Goal: Task Accomplishment & Management: Use online tool/utility

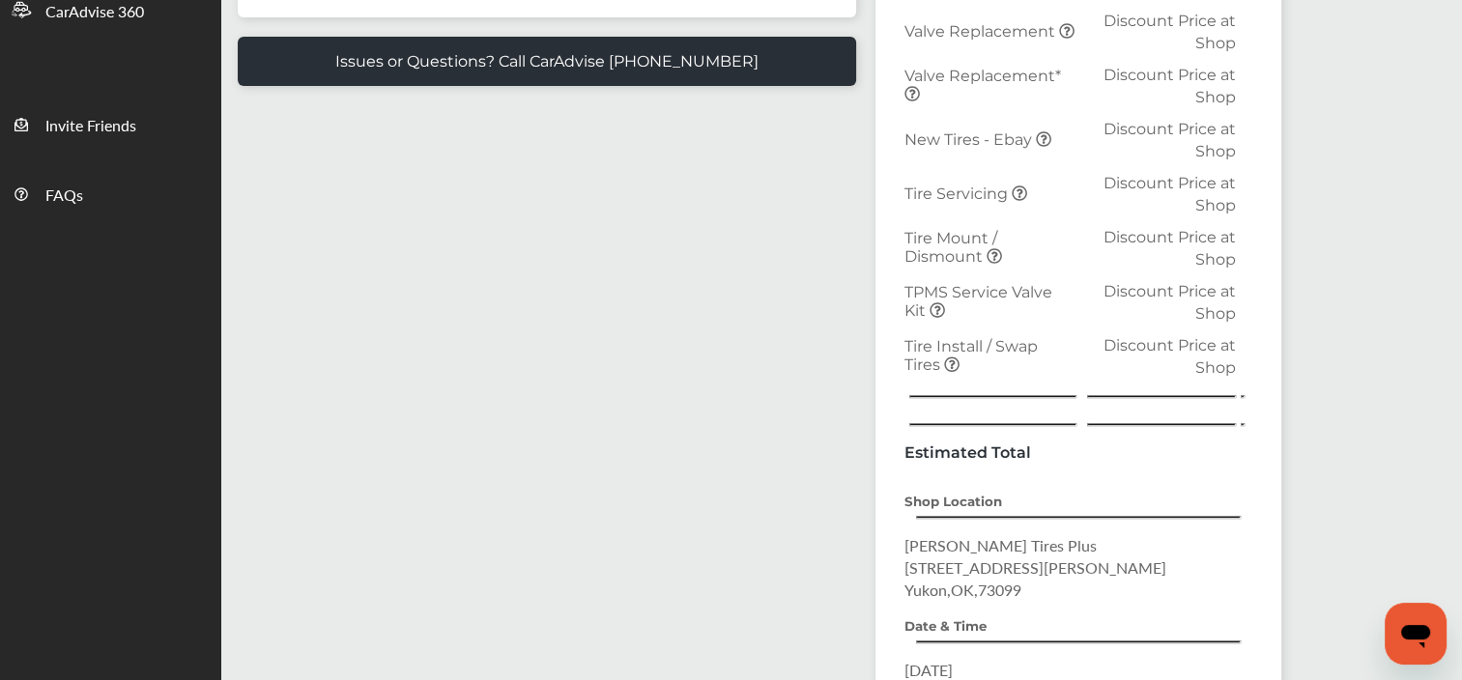
scroll to position [2, 0]
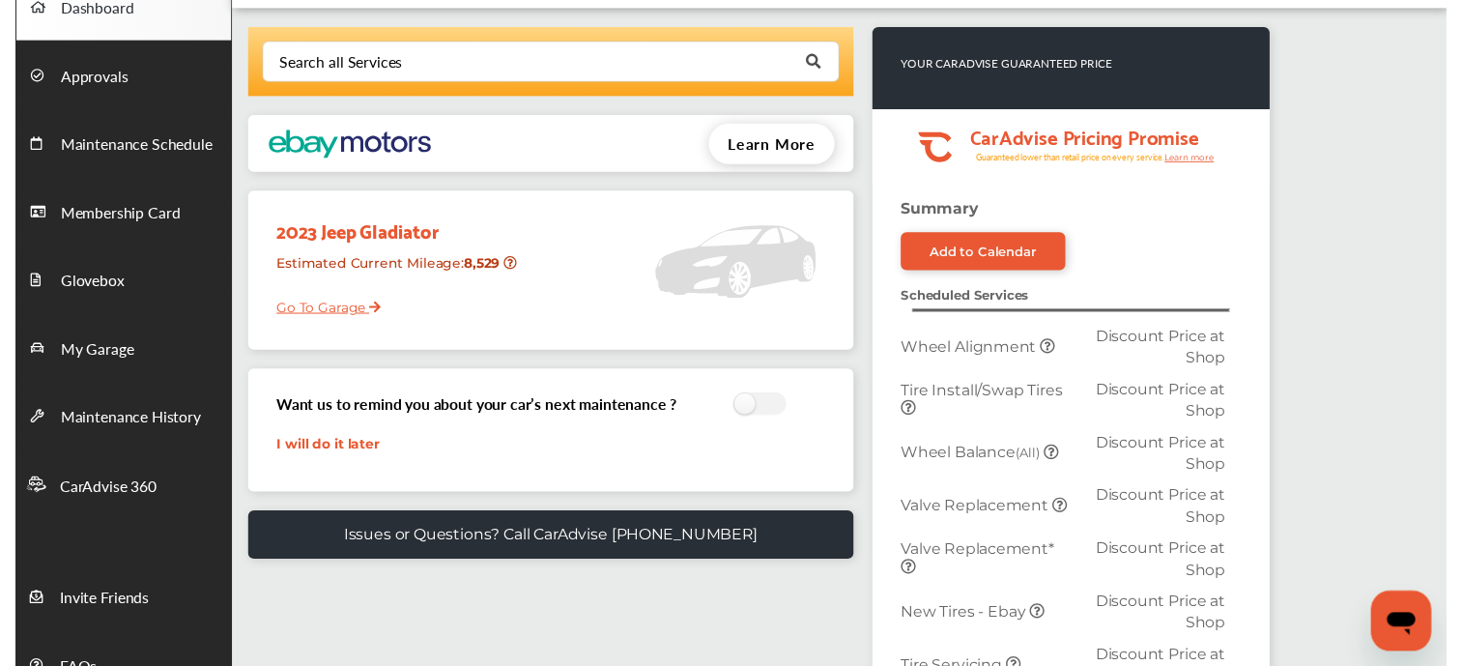
scroll to position [2, 0]
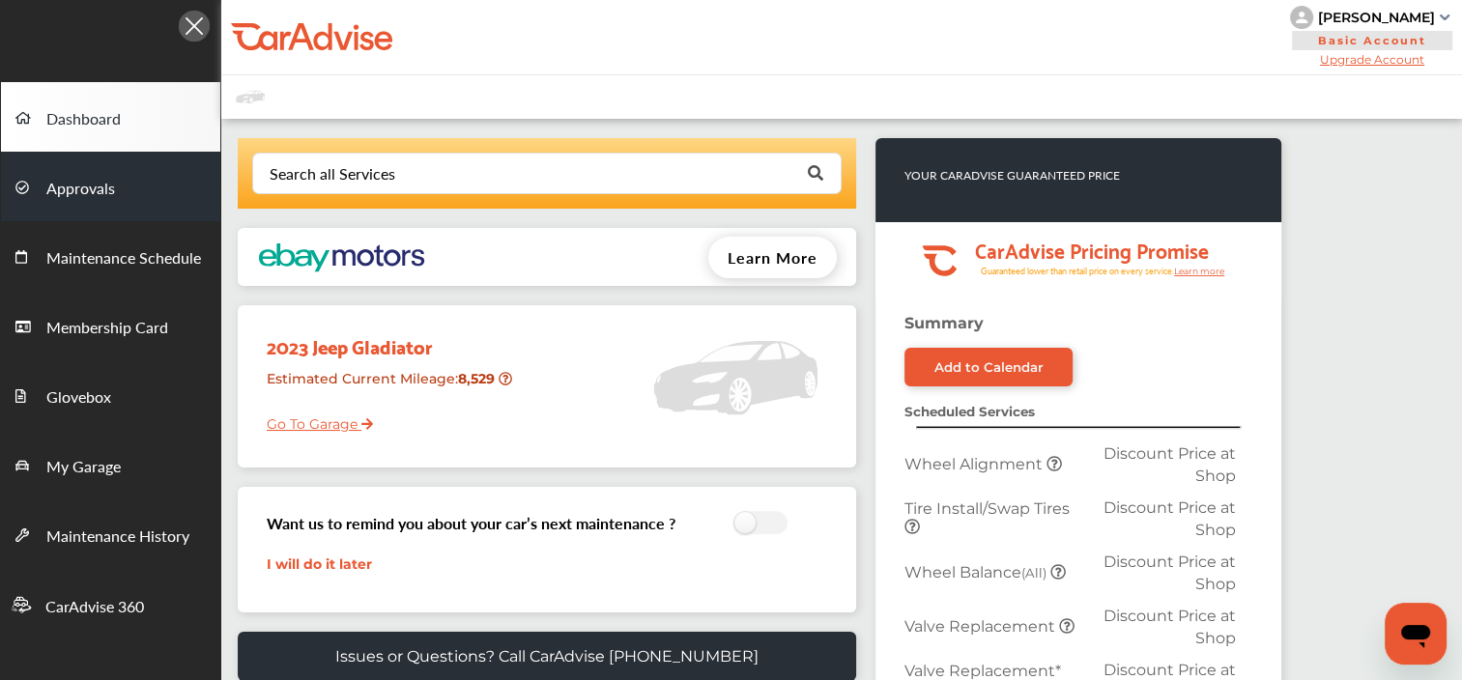
click at [62, 191] on span "Approvals" at bounding box center [80, 189] width 69 height 25
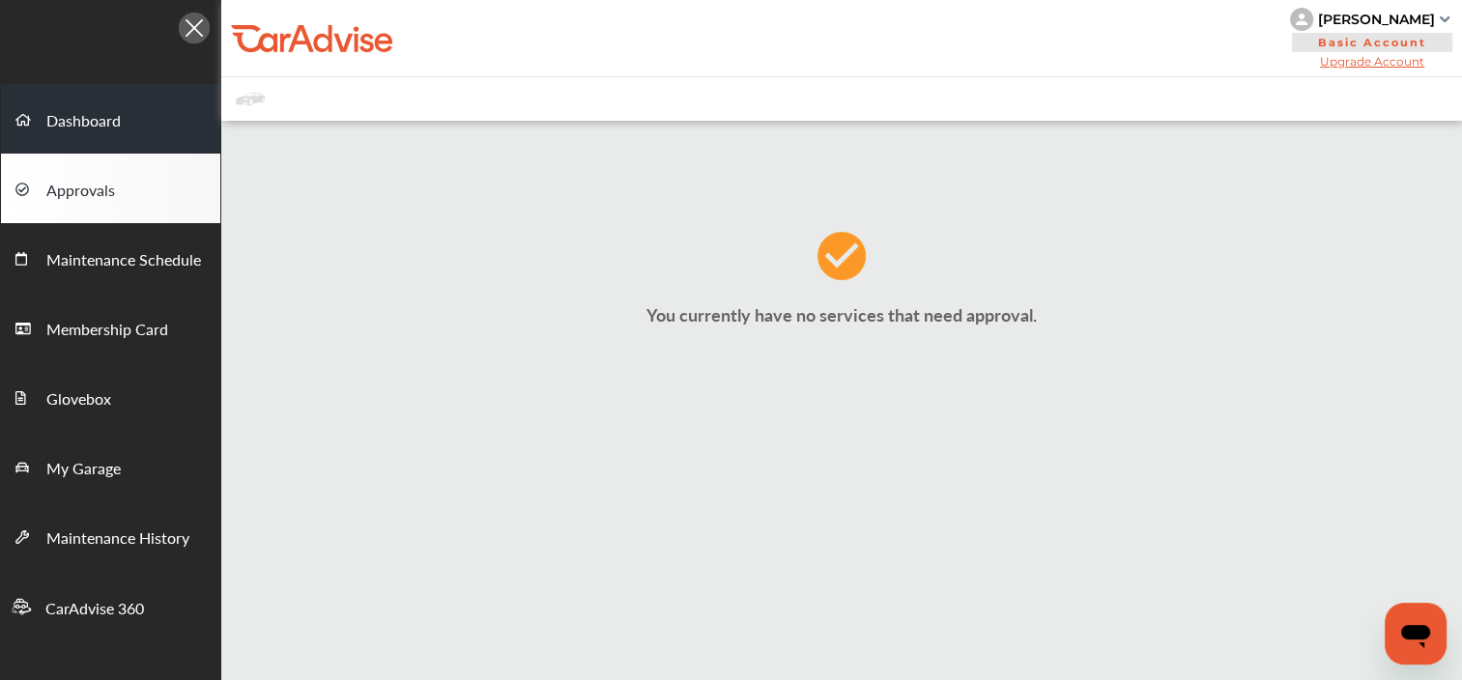
click at [50, 130] on span "Dashboard" at bounding box center [83, 121] width 74 height 25
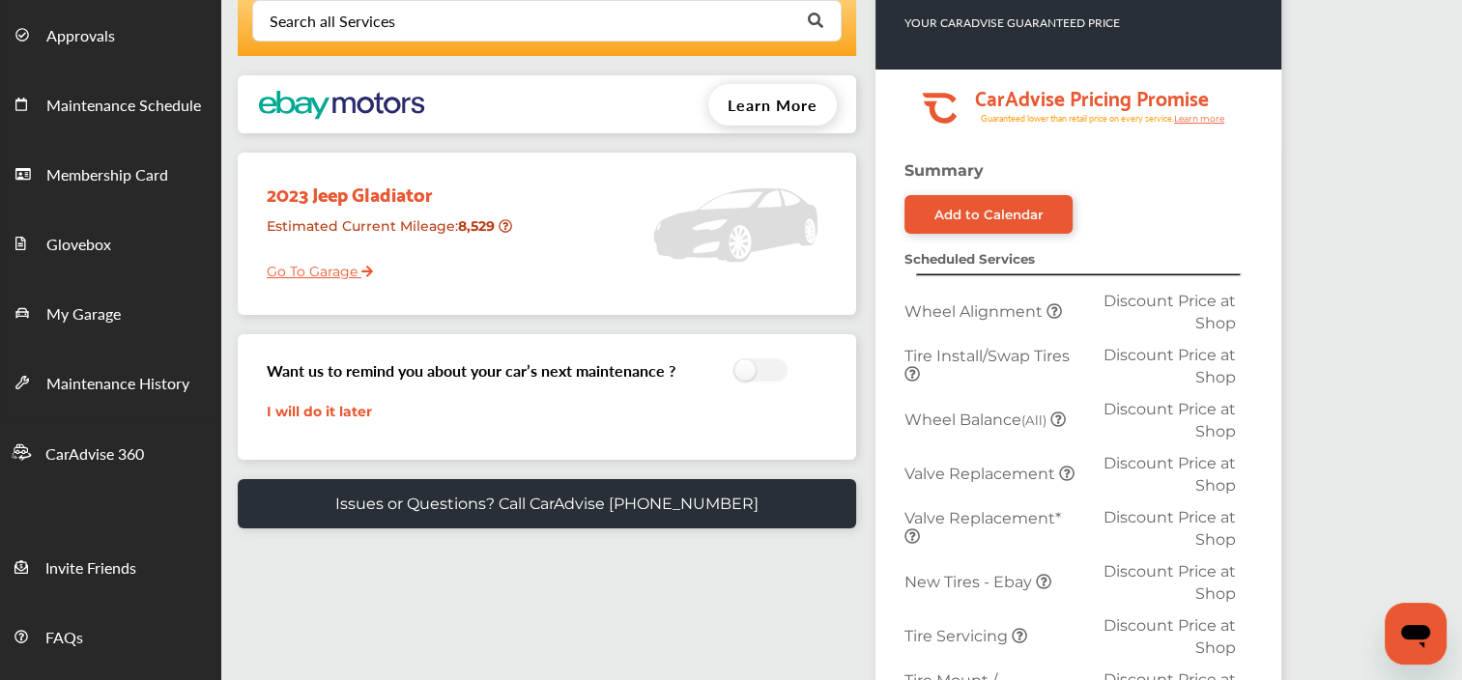
scroll to position [131, 0]
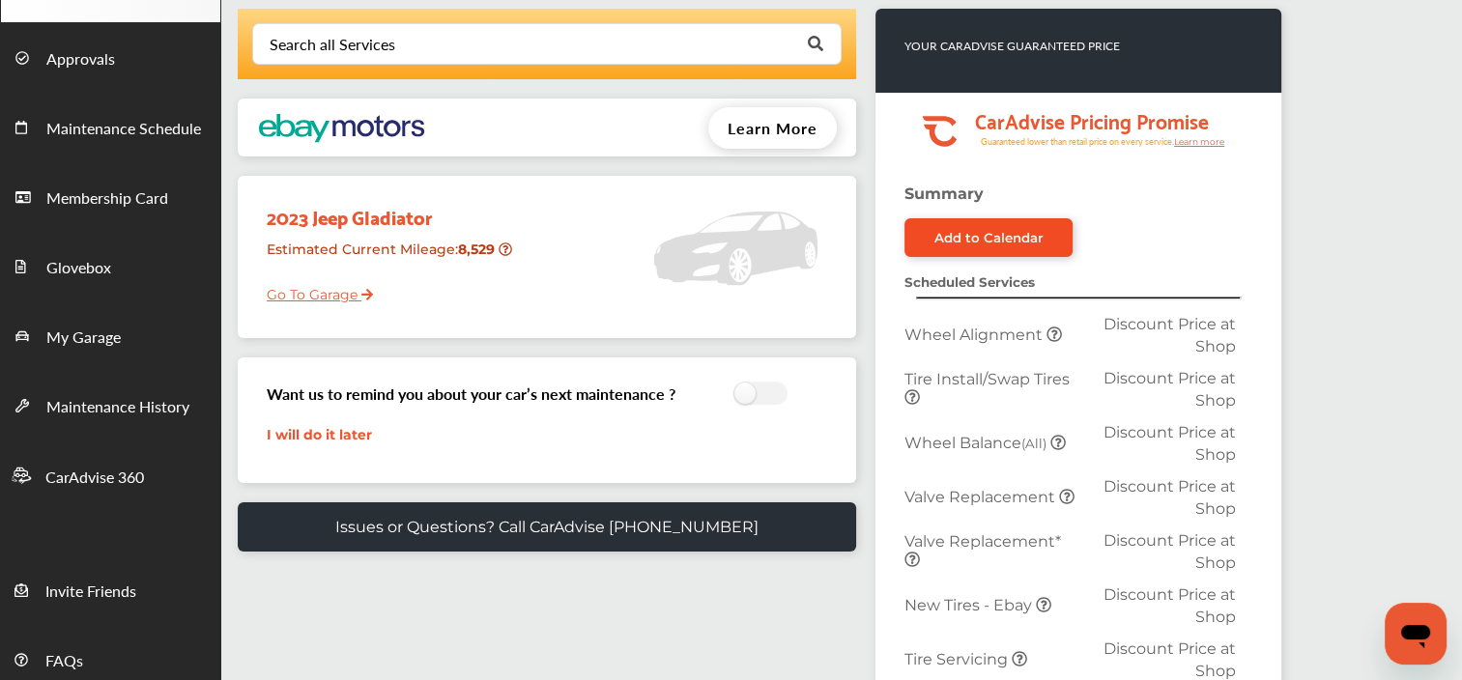
click at [980, 242] on div "Add to Calendar" at bounding box center [988, 237] width 109 height 15
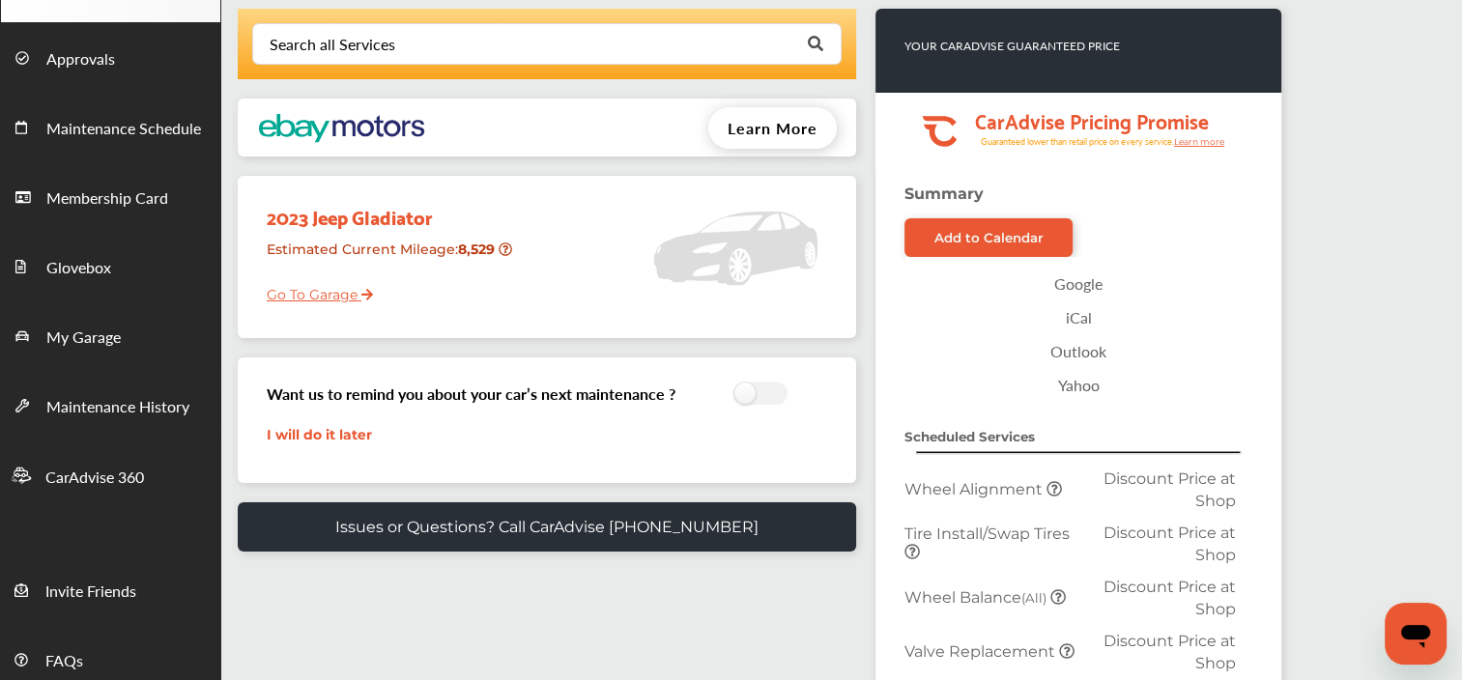
click at [1078, 280] on link "Google" at bounding box center [1078, 284] width 328 height 34
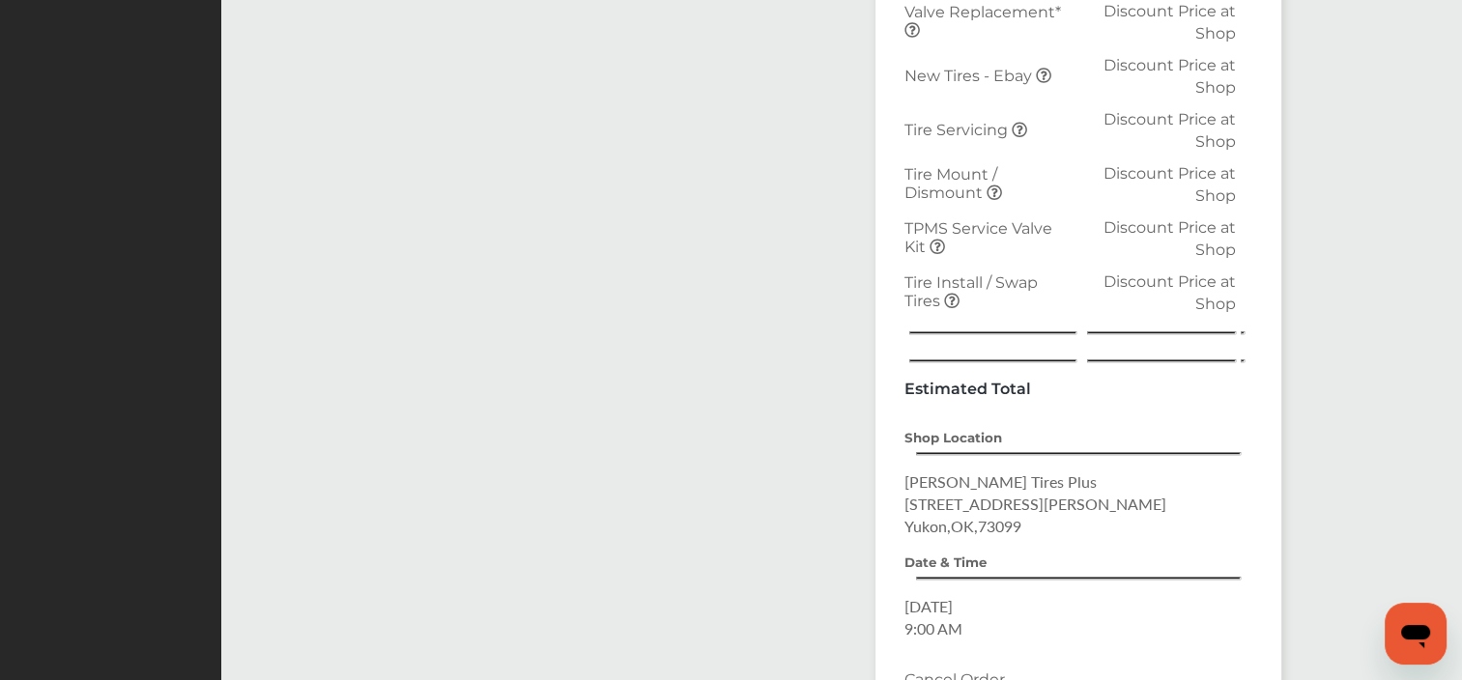
scroll to position [958, 0]
